Goal: Information Seeking & Learning: Find specific fact

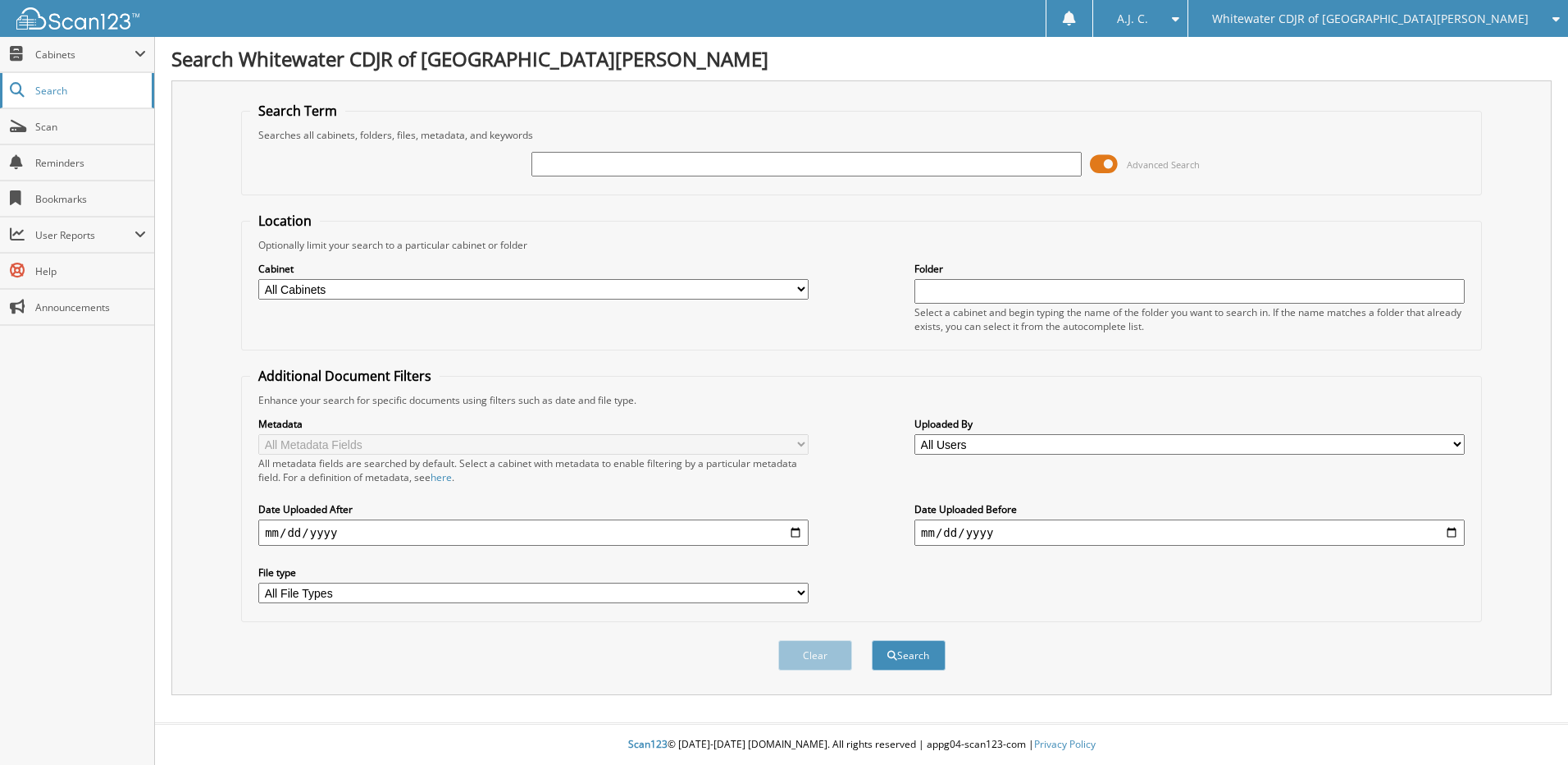
click at [59, 90] on span "Search" at bounding box center [90, 90] width 108 height 14
click at [640, 164] on input "text" at bounding box center [806, 164] width 550 height 25
type input "N68790"
click at [900, 650] on button "Search" at bounding box center [909, 655] width 74 height 30
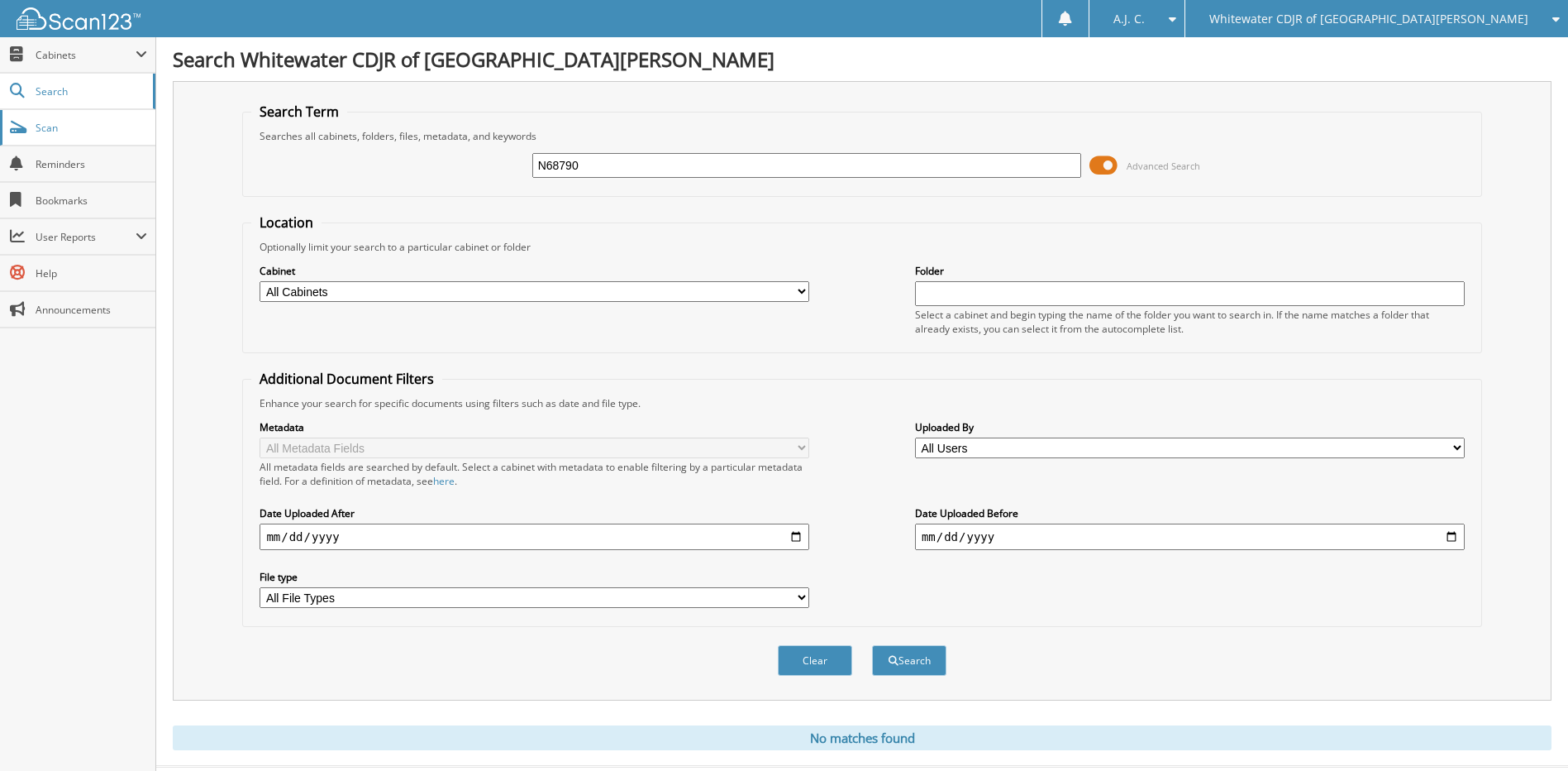
click at [55, 130] on span "Scan" at bounding box center [91, 128] width 112 height 14
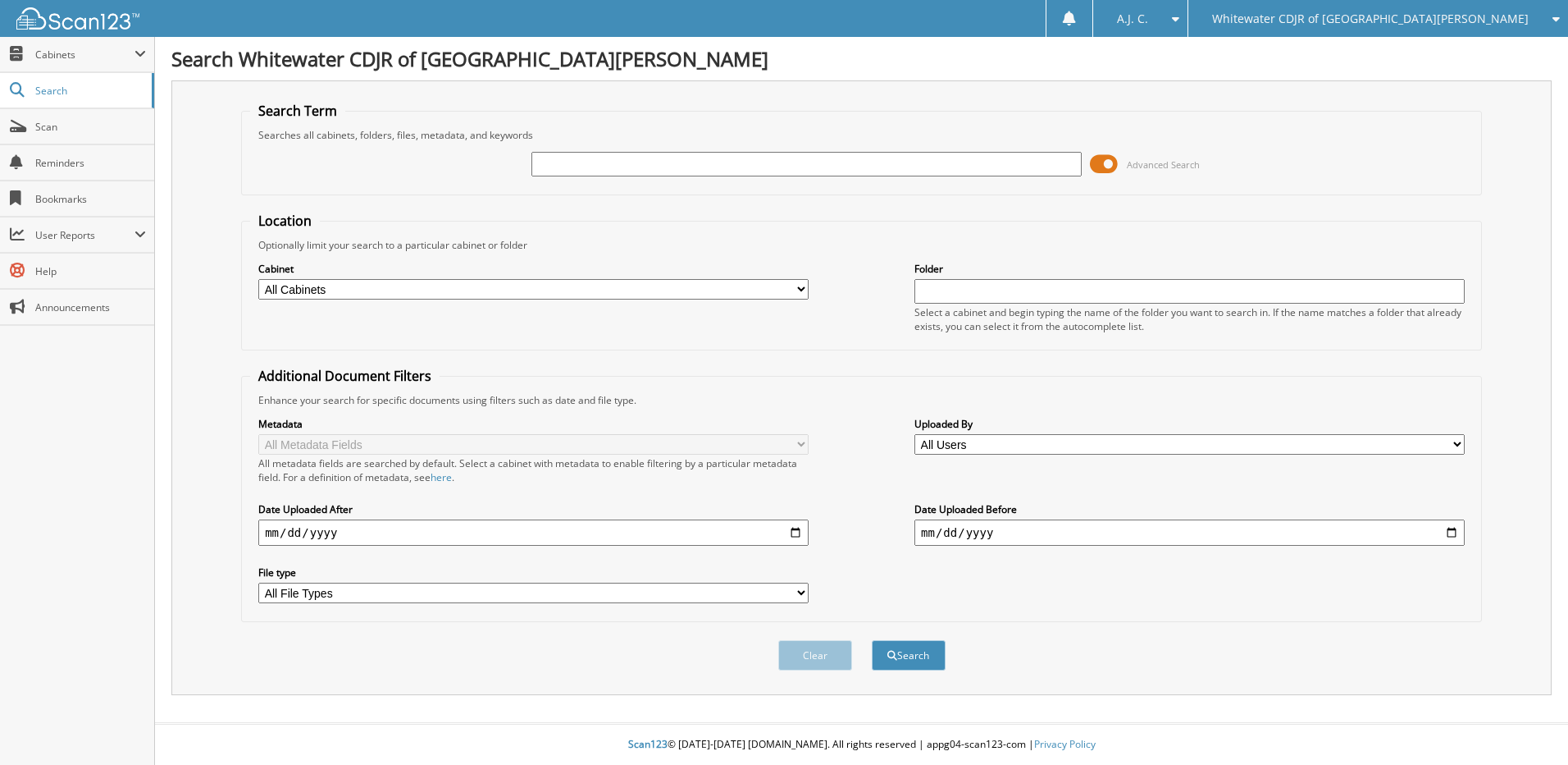
click at [711, 167] on input "text" at bounding box center [806, 164] width 550 height 25
type input "N68790"
click at [884, 665] on button "Search" at bounding box center [909, 655] width 74 height 30
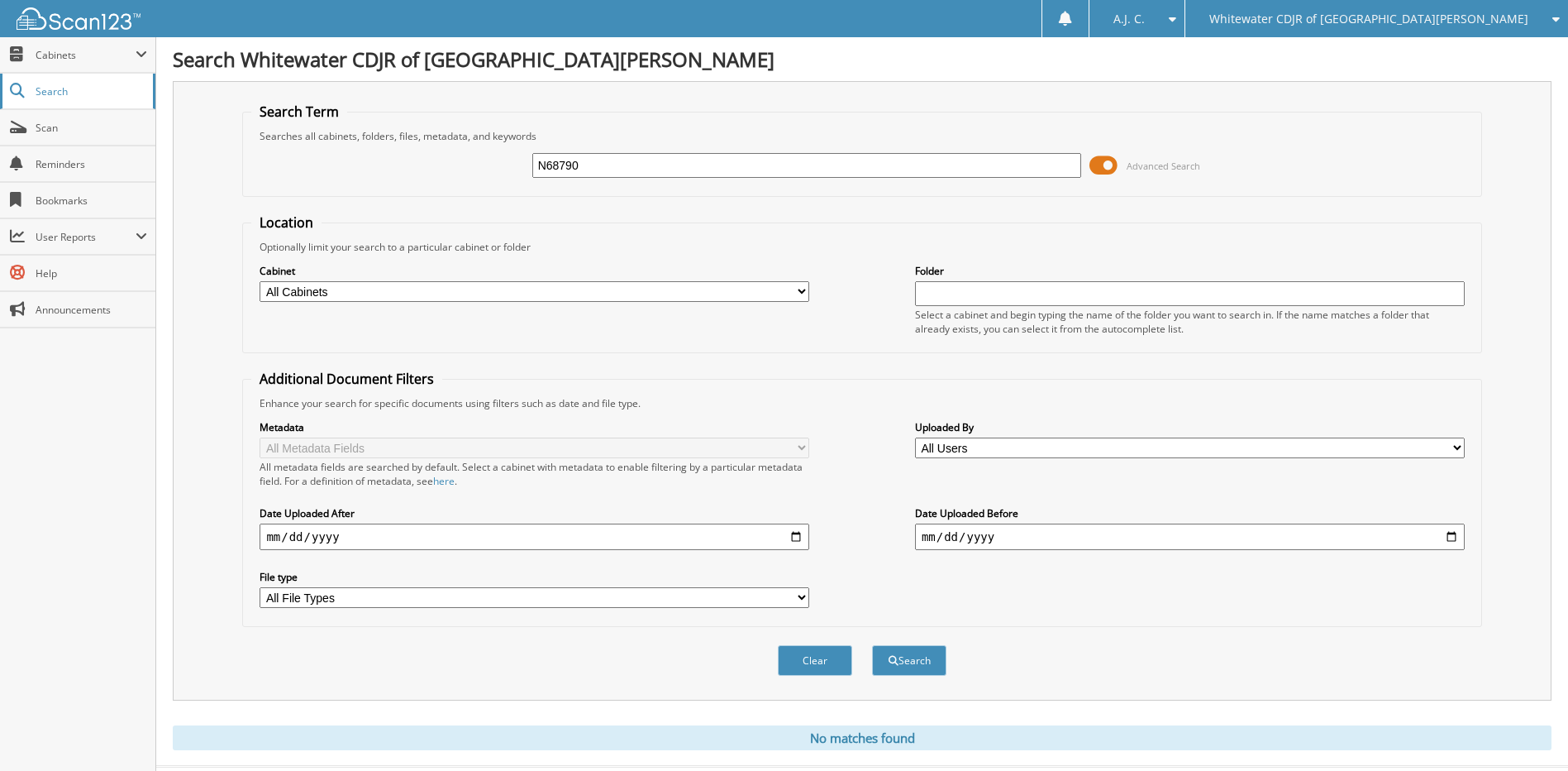
click at [65, 79] on link "Search" at bounding box center [77, 91] width 155 height 36
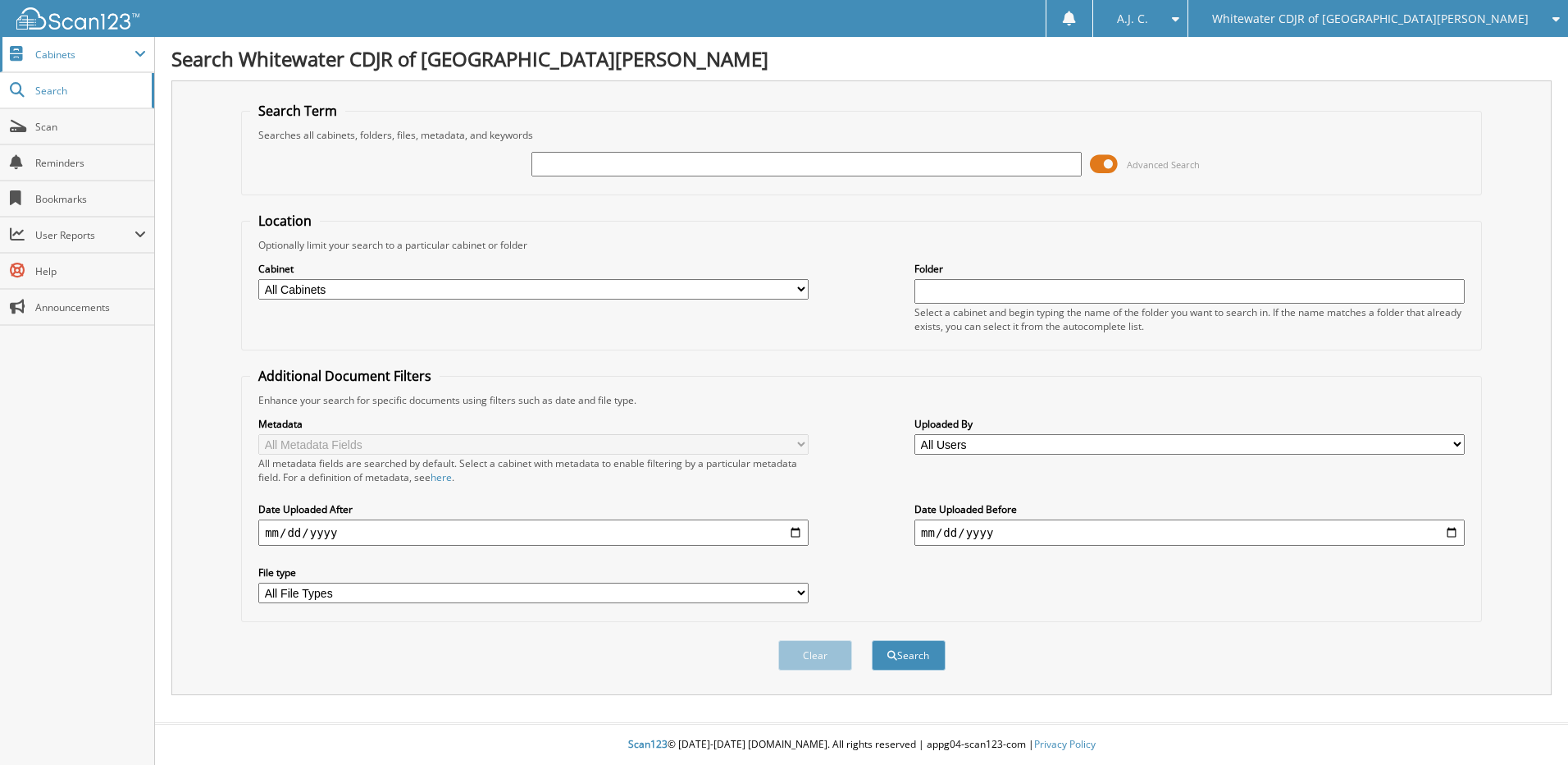
click at [77, 59] on span "Cabinets" at bounding box center [84, 54] width 99 height 14
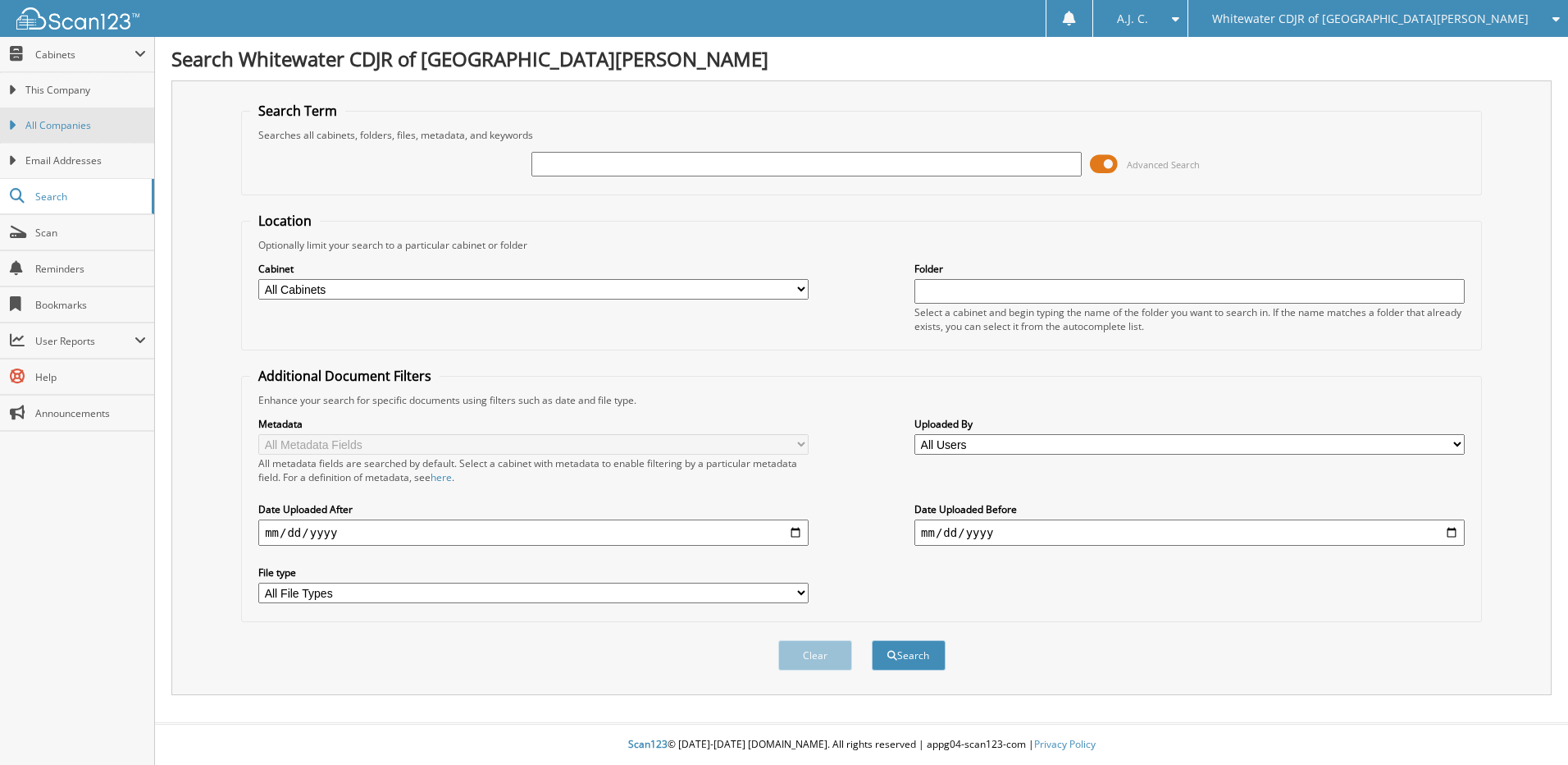
click at [65, 128] on span "All Companies" at bounding box center [86, 125] width 121 height 15
